Goal: Task Accomplishment & Management: Use online tool/utility

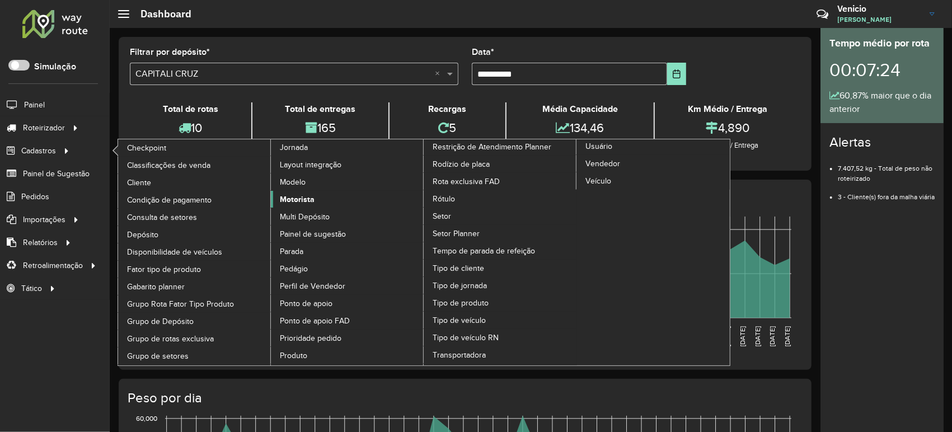
click at [303, 198] on span "Motorista" at bounding box center [297, 200] width 35 height 12
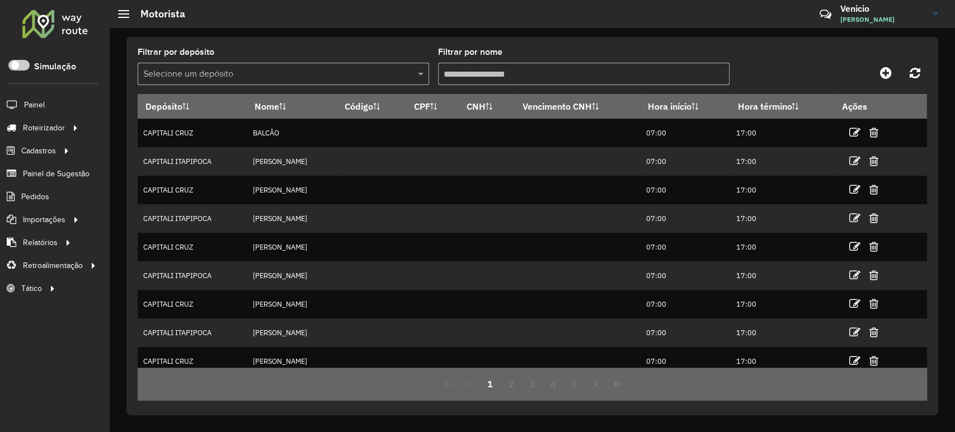
click at [420, 39] on div "Filtrar por depósito Selecione um depósito Filtrar por nome Depósito Nome Códig…" at bounding box center [532, 226] width 812 height 378
click at [934, 11] on link "Venicio Venicio Nascimento Viana Junior" at bounding box center [893, 13] width 106 height 29
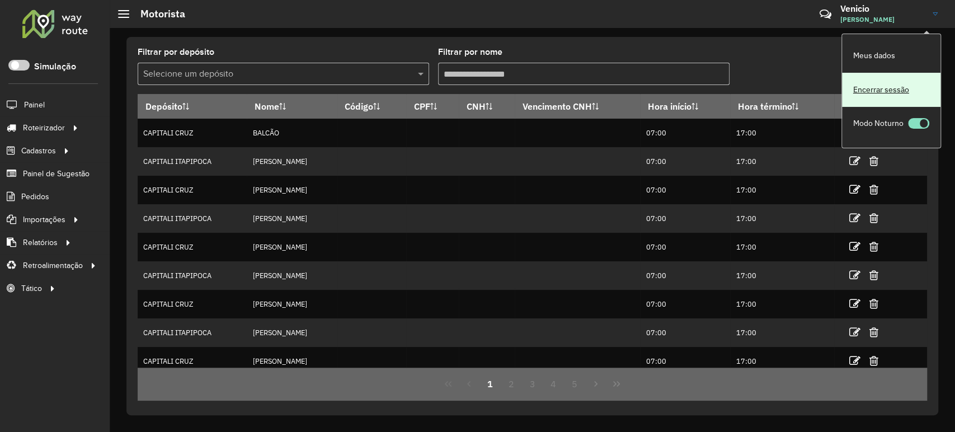
click at [864, 87] on link "Encerrar sessão" at bounding box center [891, 90] width 98 height 34
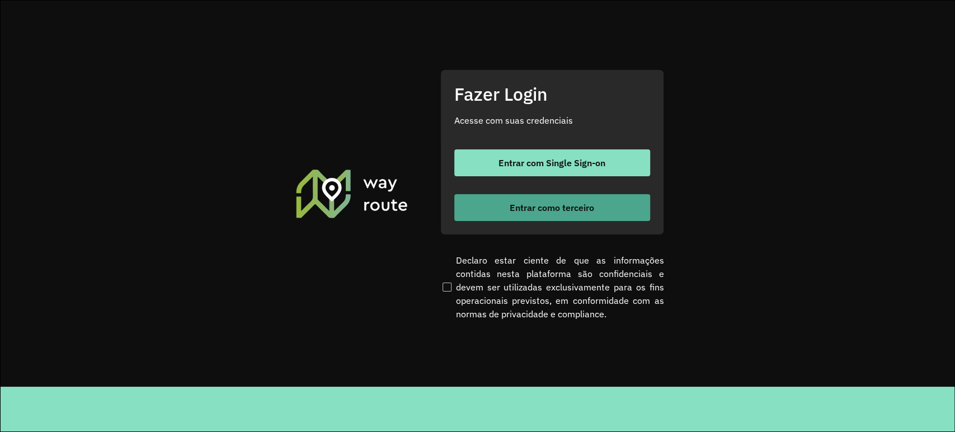
click at [513, 207] on span "Entrar como terceiro" at bounding box center [552, 207] width 84 height 9
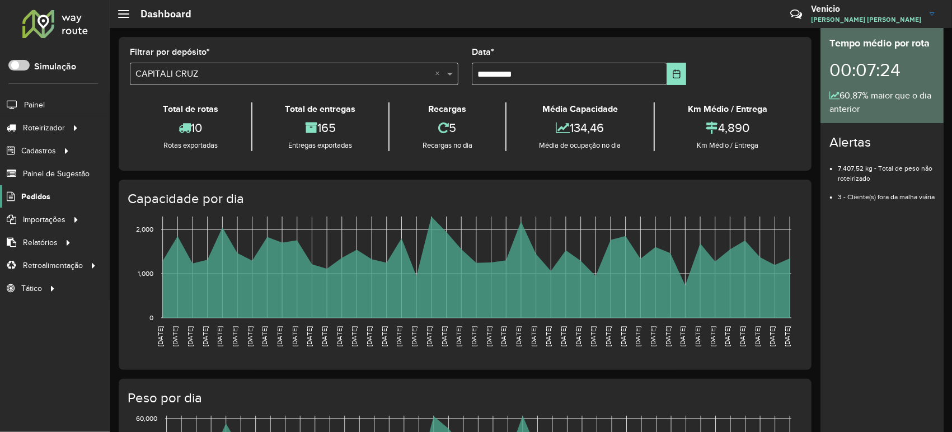
click at [37, 195] on span "Pedidos" at bounding box center [35, 197] width 29 height 12
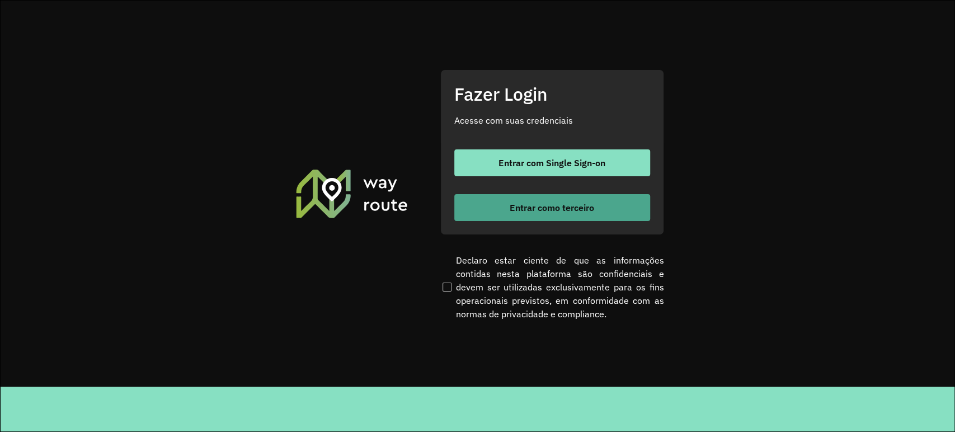
click at [510, 204] on span "Entrar como terceiro" at bounding box center [552, 207] width 84 height 9
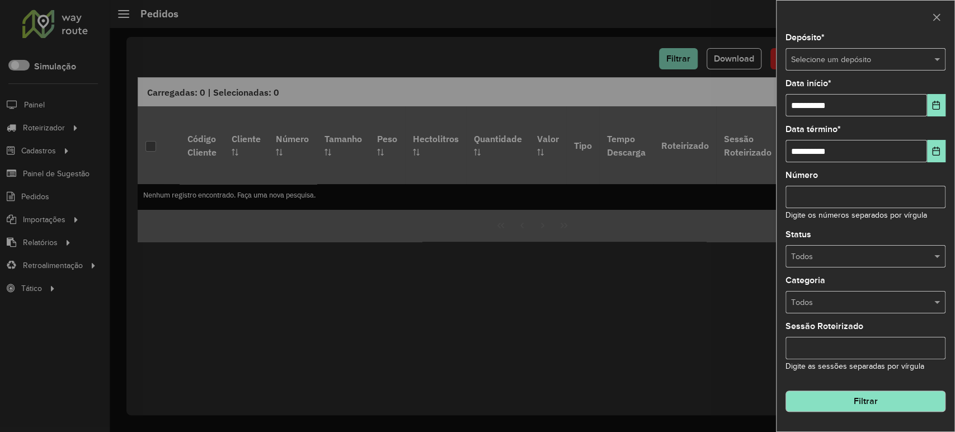
click at [45, 218] on div at bounding box center [477, 216] width 955 height 432
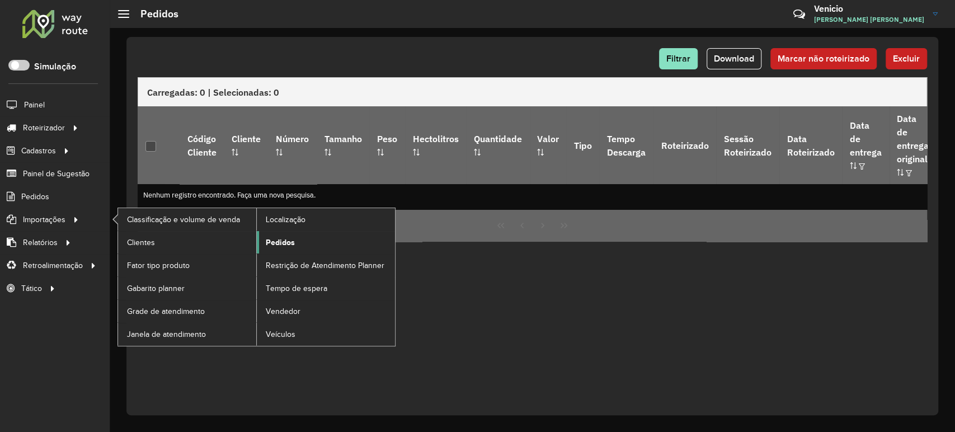
click at [285, 242] on span "Pedidos" at bounding box center [280, 243] width 29 height 12
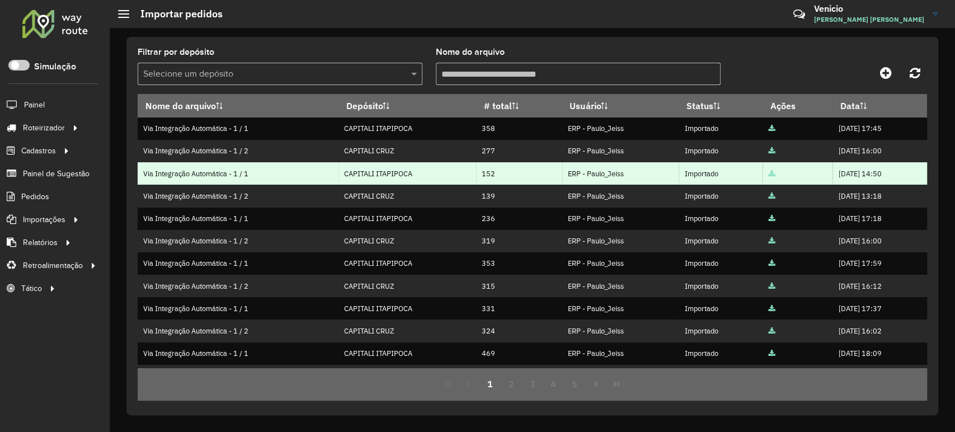
click at [575, 175] on td "ERP - Paulo_Jeiss" at bounding box center [620, 173] width 116 height 22
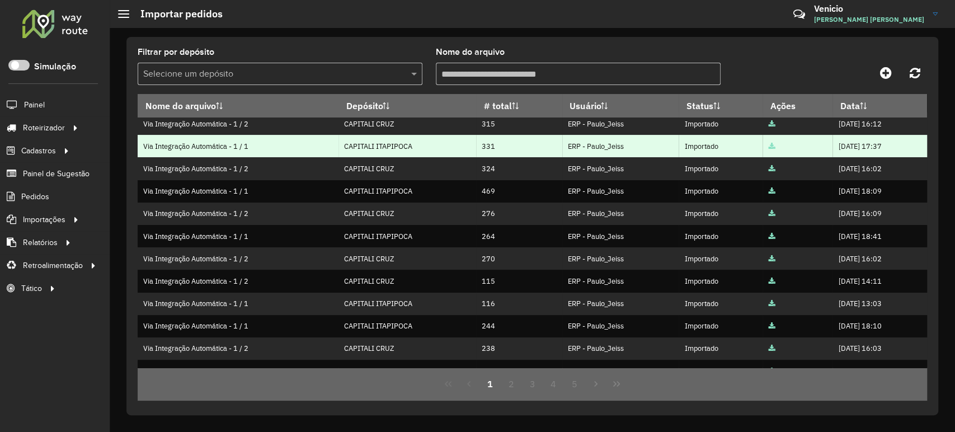
scroll to position [198, 0]
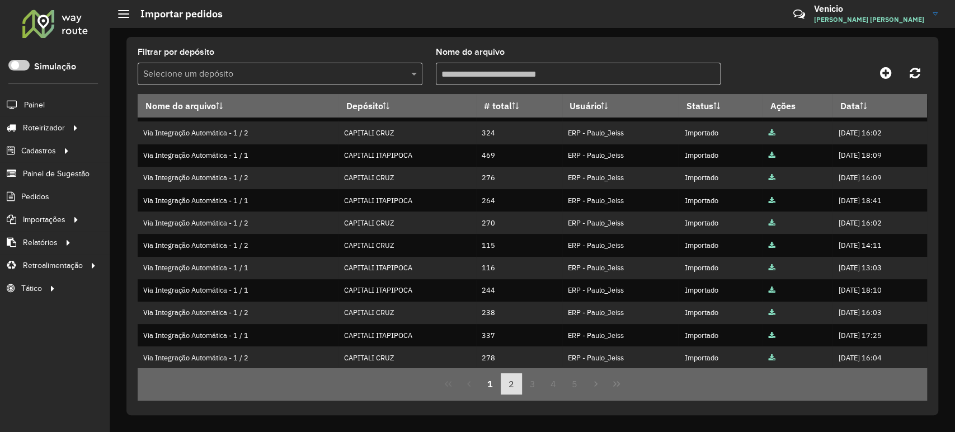
click at [505, 383] on button "2" at bounding box center [511, 383] width 21 height 21
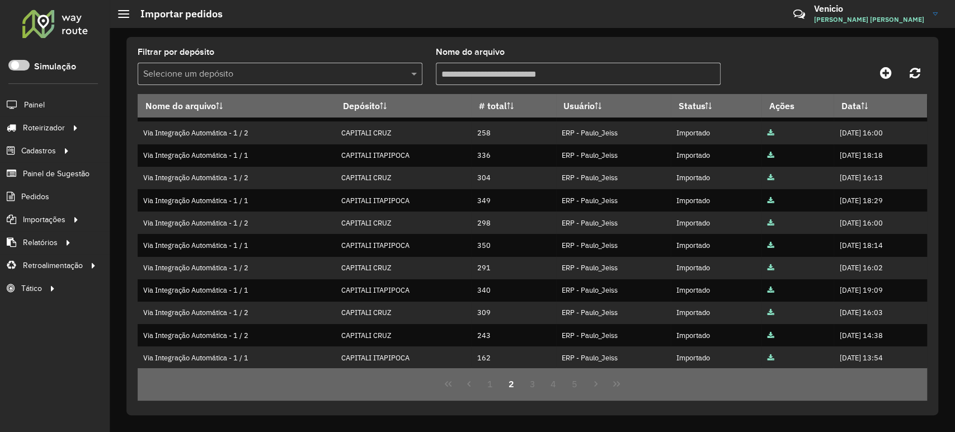
scroll to position [0, 0]
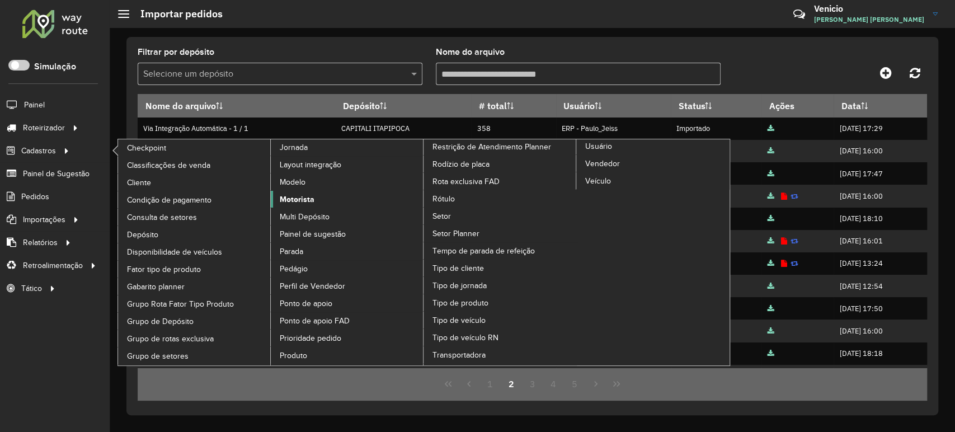
click at [304, 198] on span "Motorista" at bounding box center [297, 200] width 35 height 12
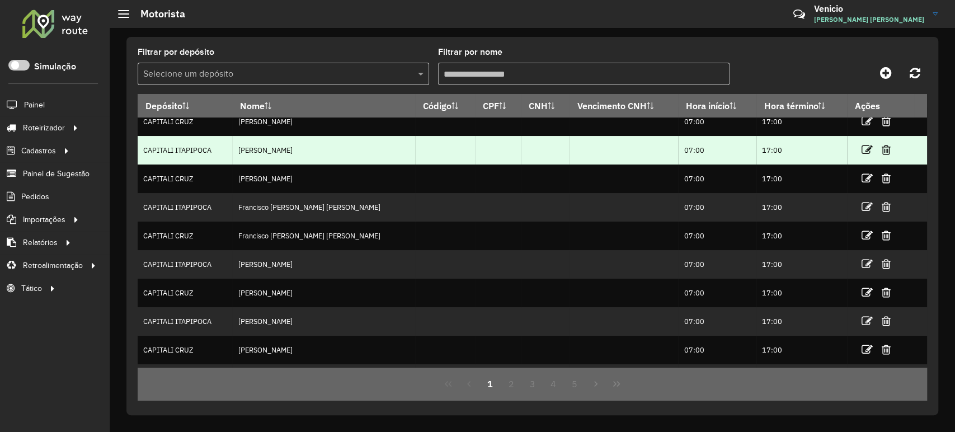
scroll to position [91, 0]
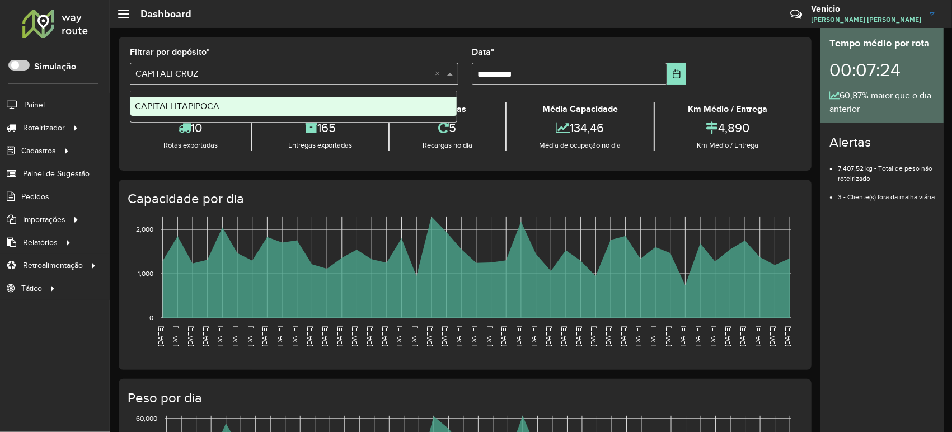
click at [363, 72] on input "text" at bounding box center [282, 74] width 295 height 13
click at [331, 98] on div "CAPITALI ITAPIPOCA" at bounding box center [293, 106] width 326 height 19
